Goal: Find contact information: Find contact information

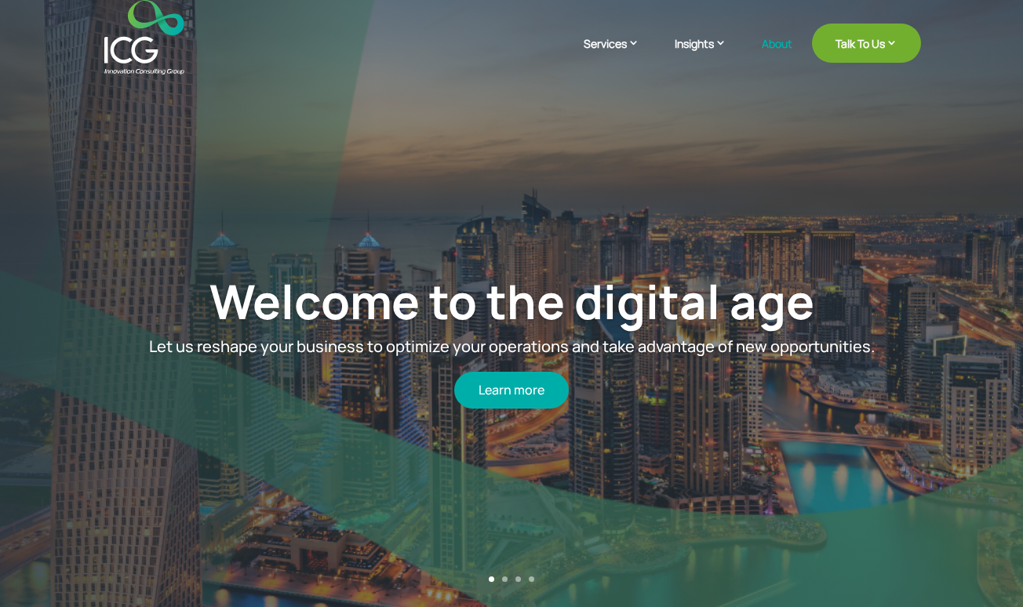
click at [771, 50] on link "About" at bounding box center [777, 56] width 31 height 37
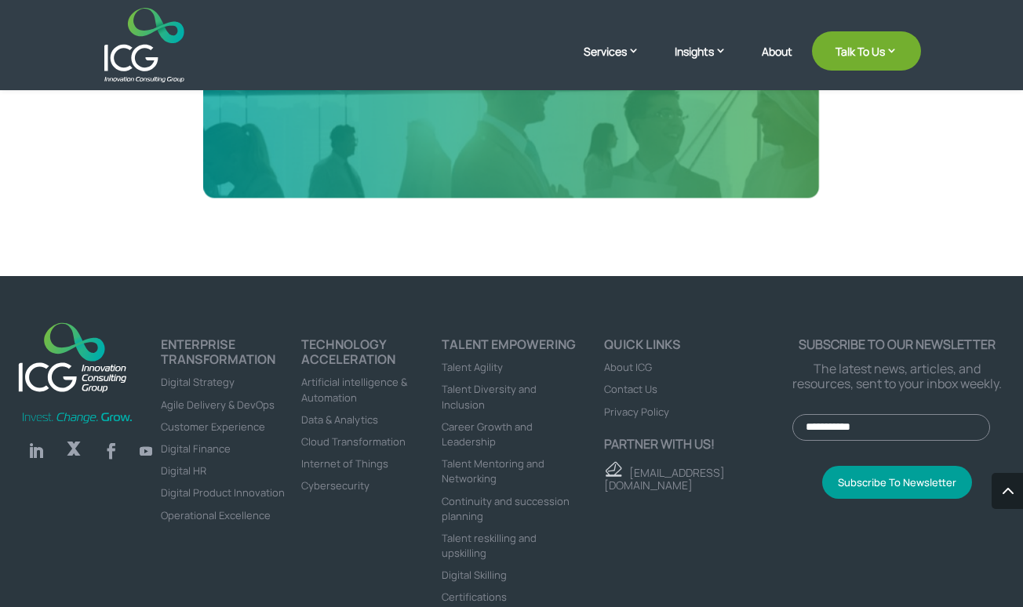
scroll to position [4155, 0]
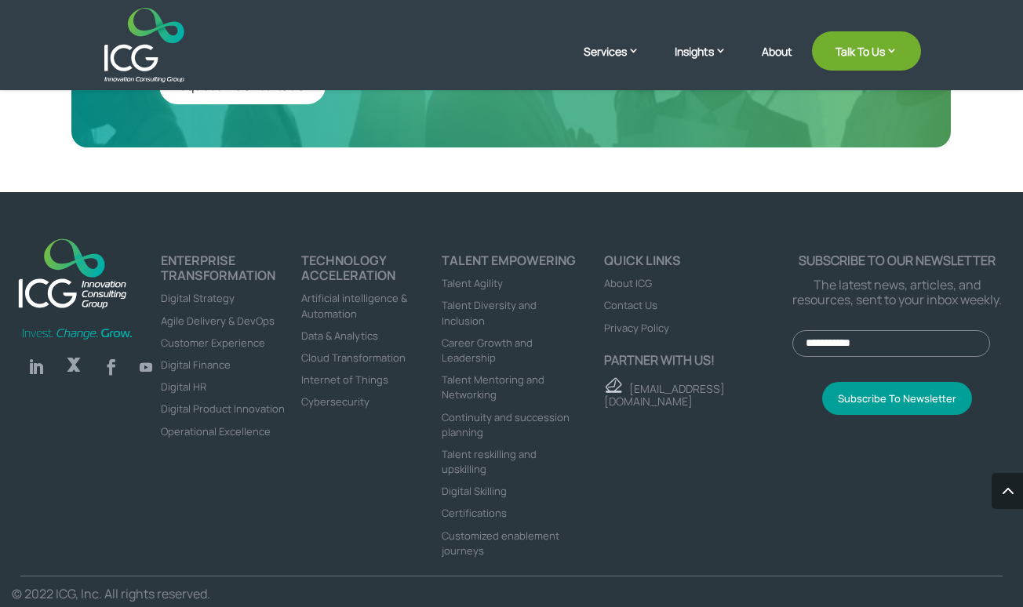
click at [624, 312] on span "Contact Us" at bounding box center [630, 305] width 53 height 14
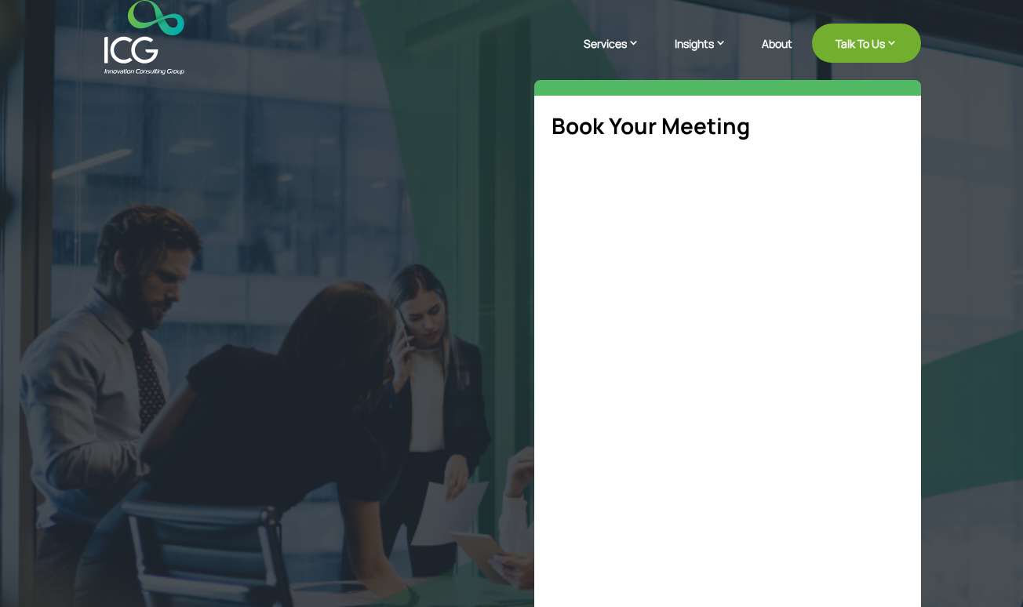
select select "**"
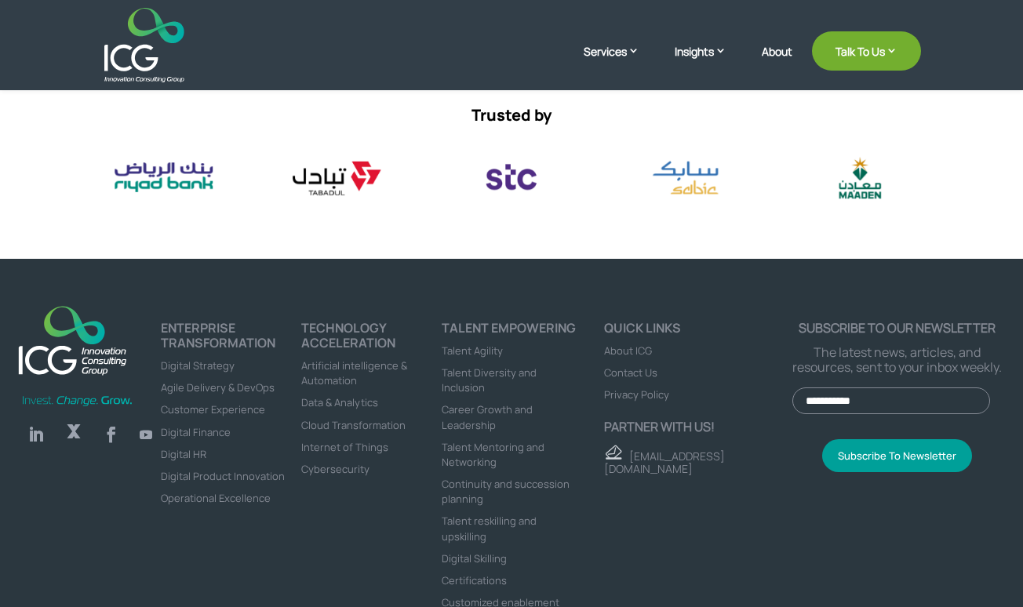
scroll to position [858, 0]
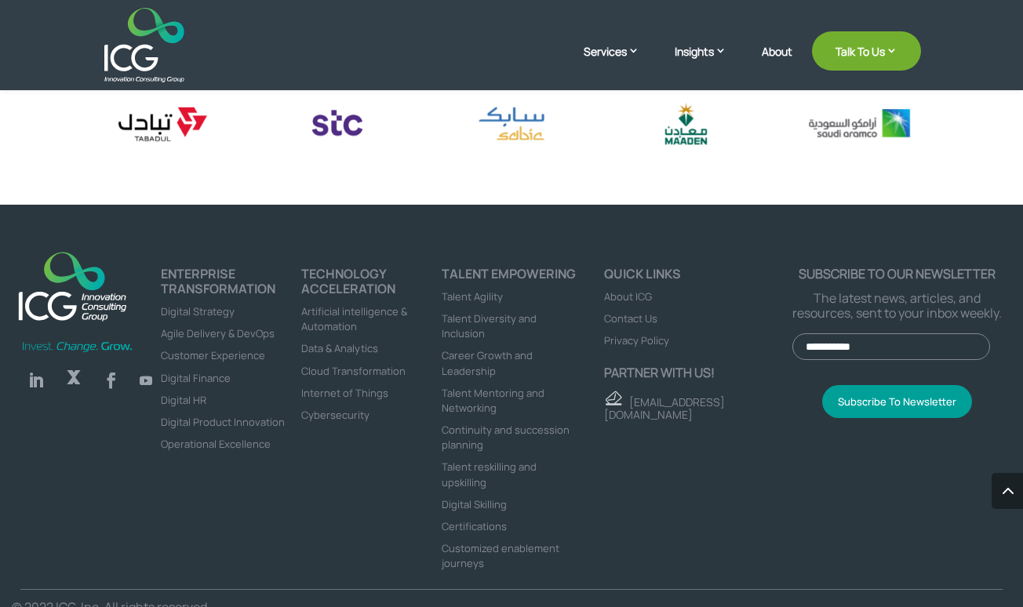
click at [293, 230] on div "Follow Follow Follow Follow ENTERPRISE TRANSFORMATION Digital Strategy Agile De…" at bounding box center [511, 421] width 1023 height 432
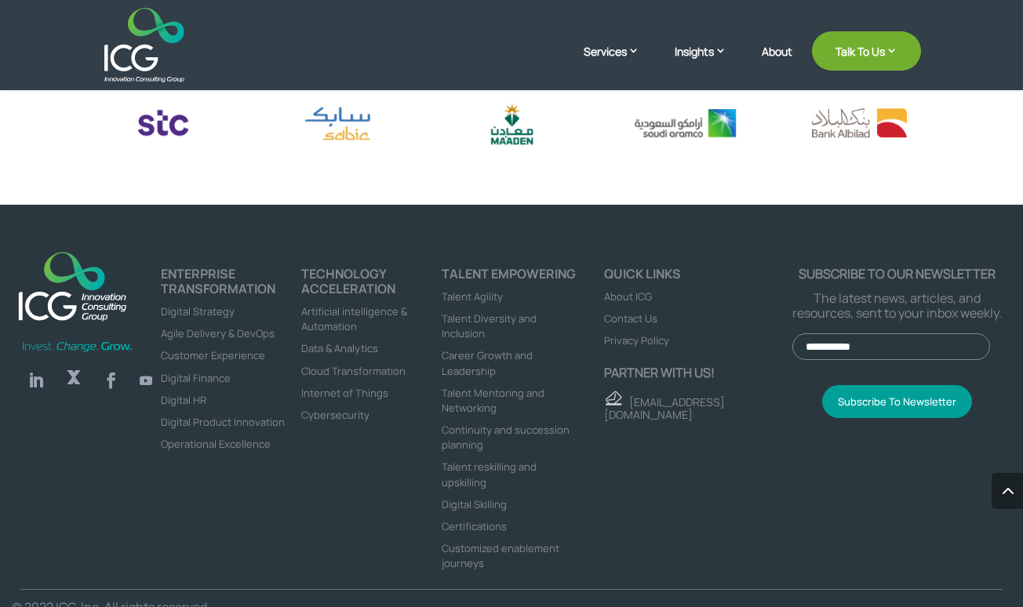
click at [633, 297] on span "About ICG" at bounding box center [628, 297] width 48 height 14
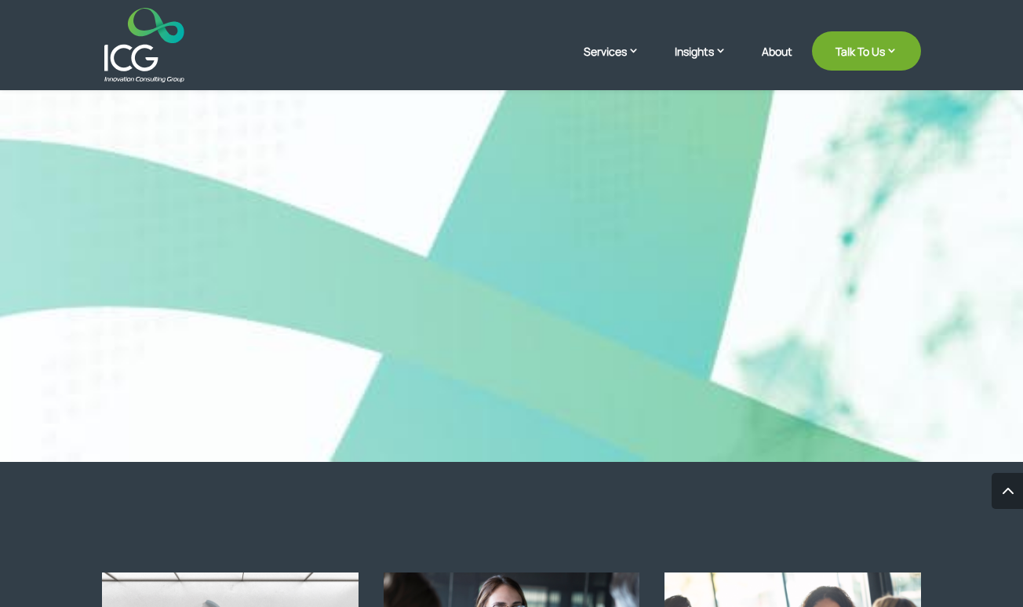
scroll to position [1017, 0]
